Goal: Task Accomplishment & Management: Manage account settings

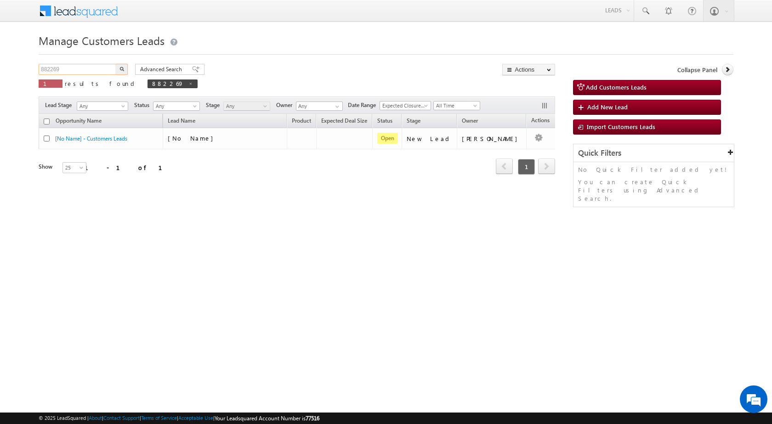
drag, startPoint x: 70, startPoint y: 69, endPoint x: 0, endPoint y: 63, distance: 70.6
click at [0, 63] on body "Menu [PERSON_NAME] sitar a8@ks erve." at bounding box center [386, 130] width 772 height 261
type input "Search Customers Leads"
click at [98, 72] on input "text" at bounding box center [78, 69] width 79 height 11
paste input "912569"
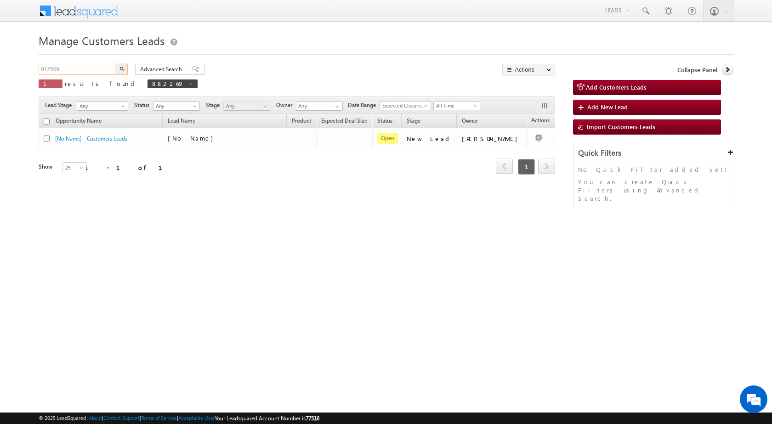
type input "912569"
click at [116, 64] on button "button" at bounding box center [122, 69] width 12 height 11
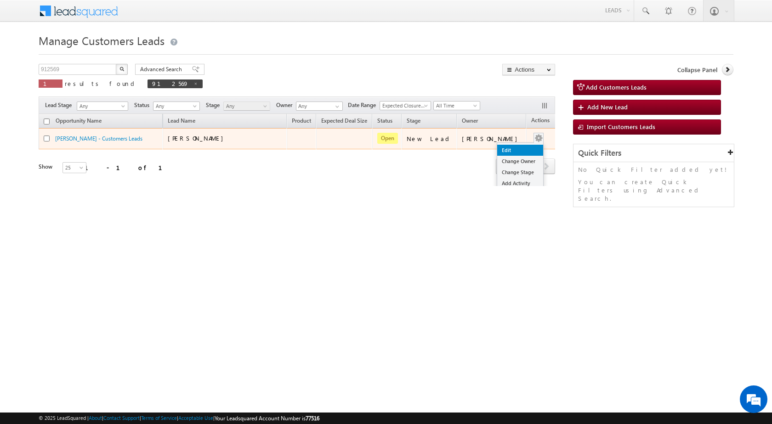
click at [517, 146] on link "Edit" at bounding box center [520, 150] width 46 height 11
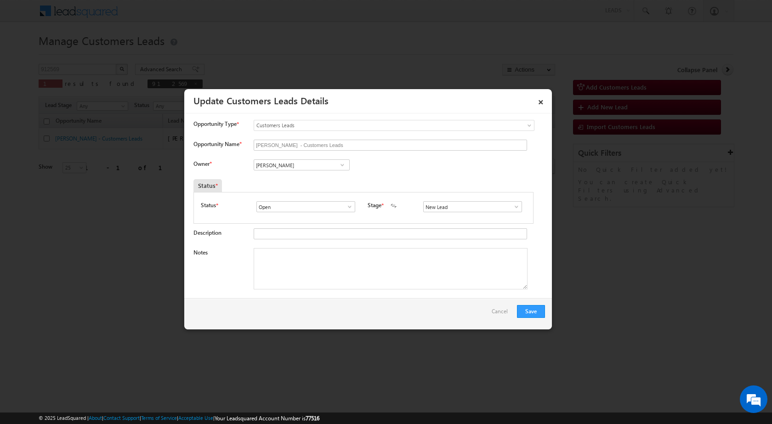
click at [513, 205] on span at bounding box center [516, 206] width 9 height 7
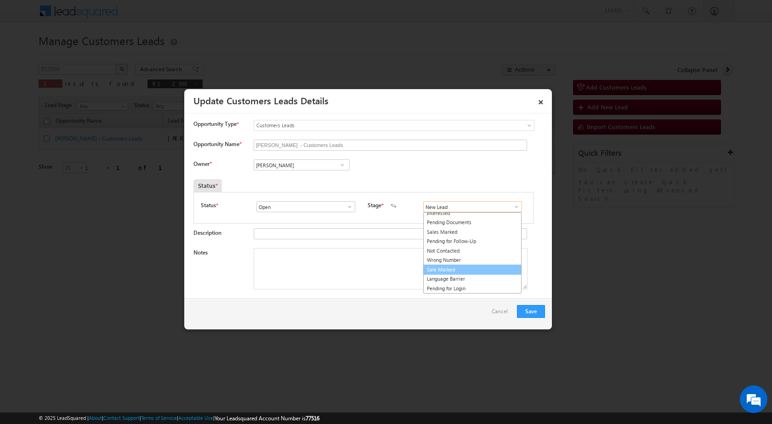
click at [449, 267] on link "Sale Marked" at bounding box center [472, 270] width 98 height 11
type input "Sale Marked"
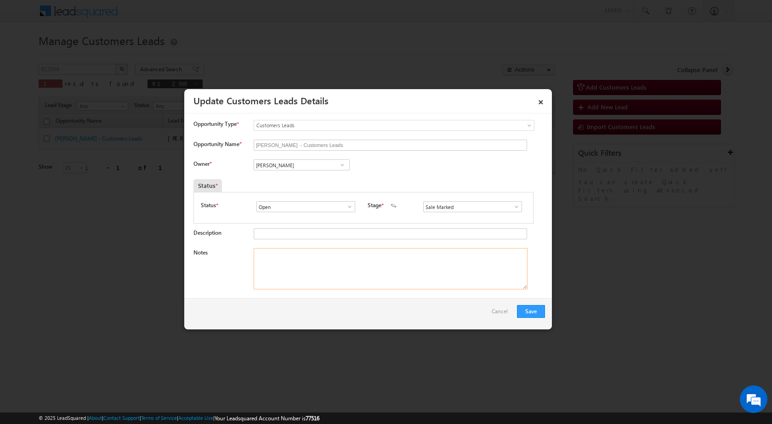
click at [287, 262] on textarea "Notes" at bounding box center [391, 268] width 274 height 41
paste textarea "912569 - VB_Interested - [PERSON_NAME] - 7905088343 - LUCKNOW 226401 - P+C - PL…"
type textarea "912569 - VB_Interested - [PERSON_NAME] - 7905088343 - LUCKNOW 226401 - P+C - PL…"
click at [311, 311] on div "Save Cancel" at bounding box center [368, 313] width 368 height 31
click at [352, 320] on div "Save Cancel" at bounding box center [368, 313] width 368 height 31
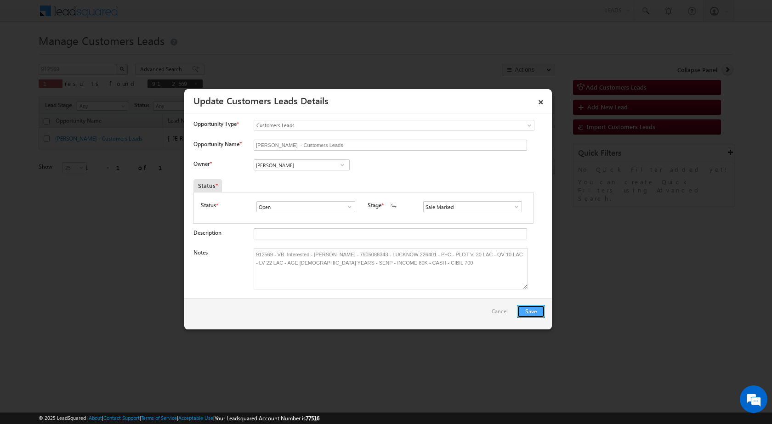
click at [534, 313] on button "Save" at bounding box center [531, 311] width 28 height 13
